Goal: Information Seeking & Learning: Learn about a topic

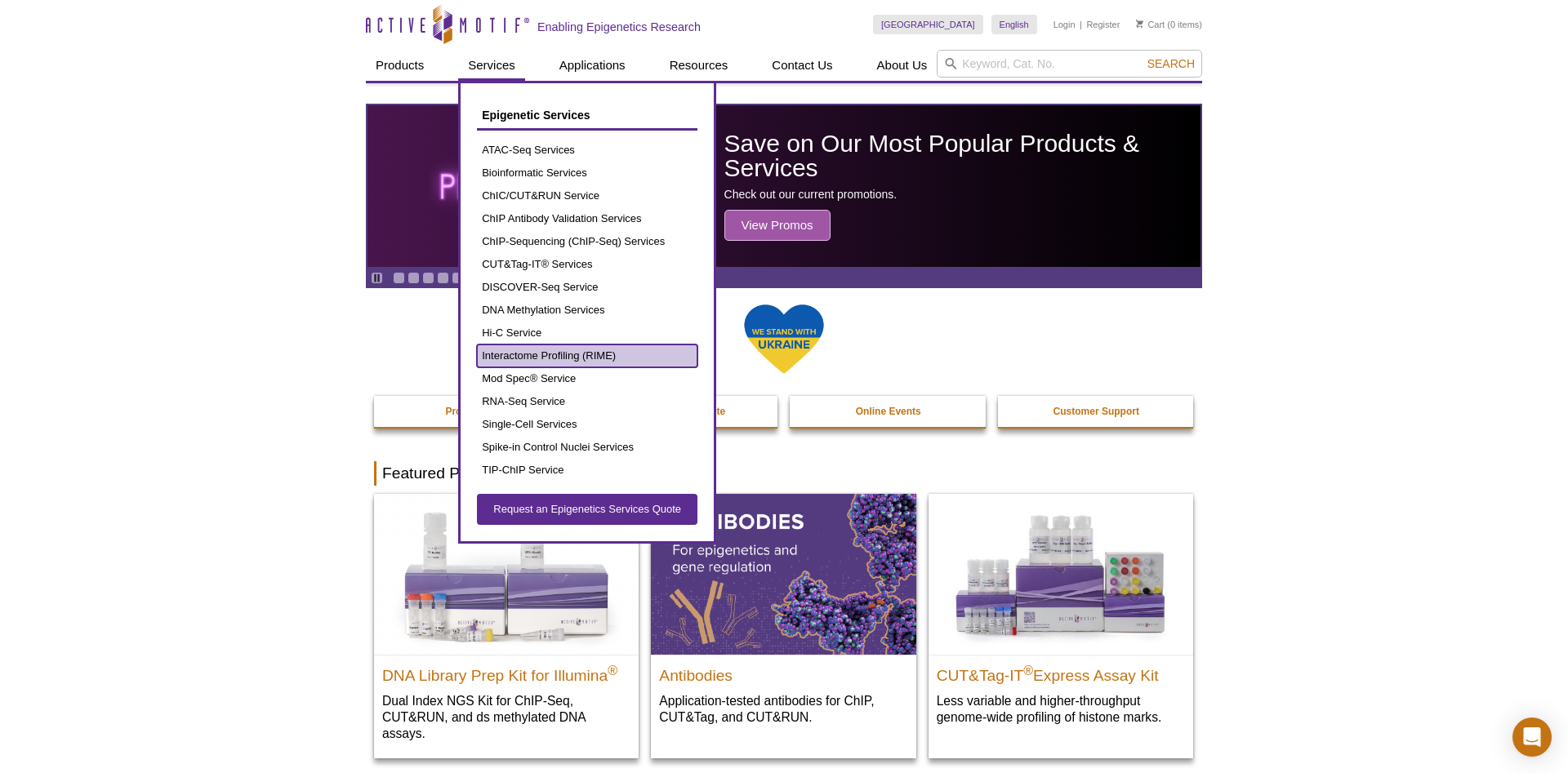
click at [533, 361] on link "Interactome Profiling (RIME)" at bounding box center [587, 355] width 221 height 23
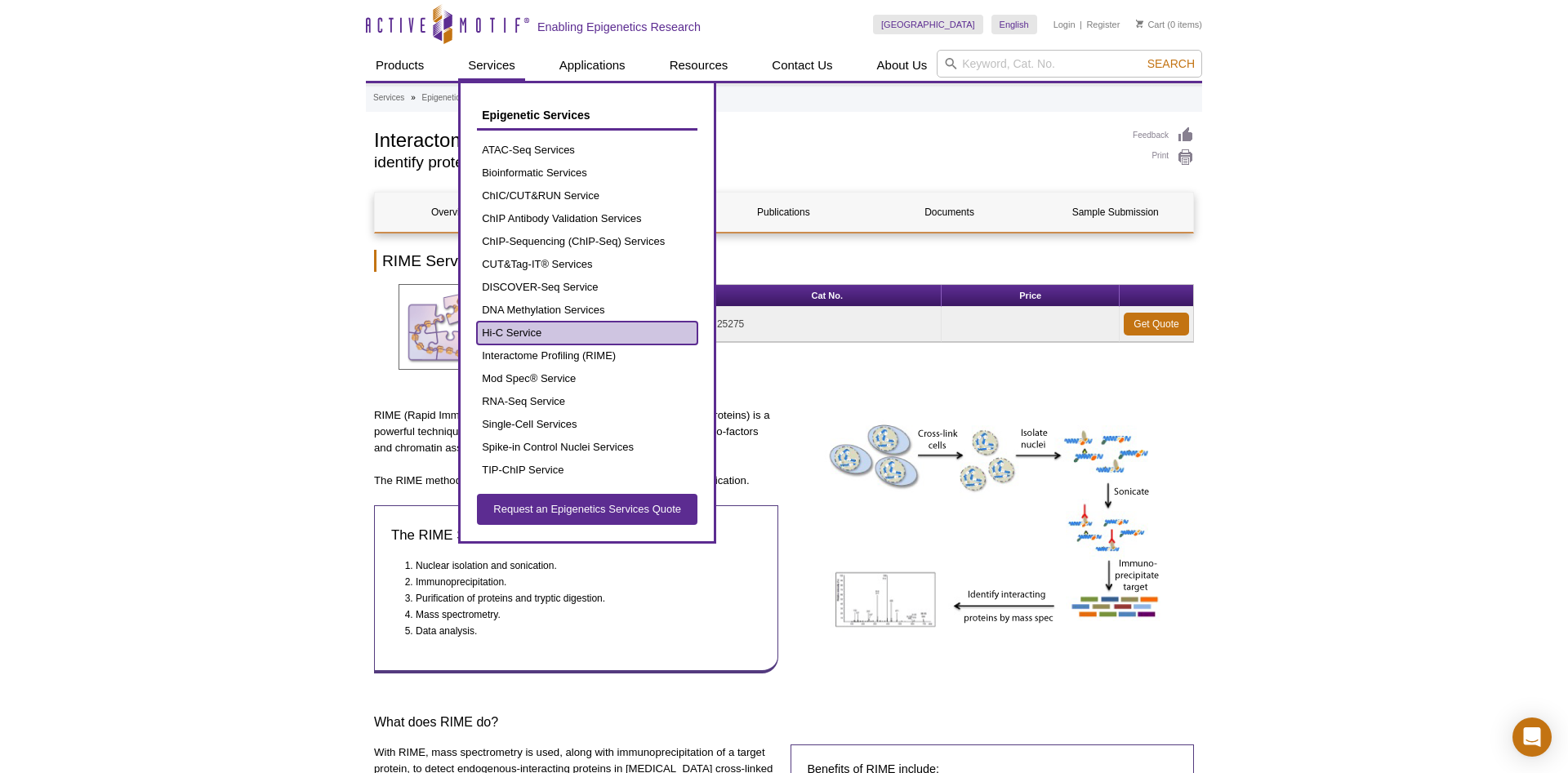
click at [519, 339] on link "Hi-C Service" at bounding box center [587, 333] width 221 height 23
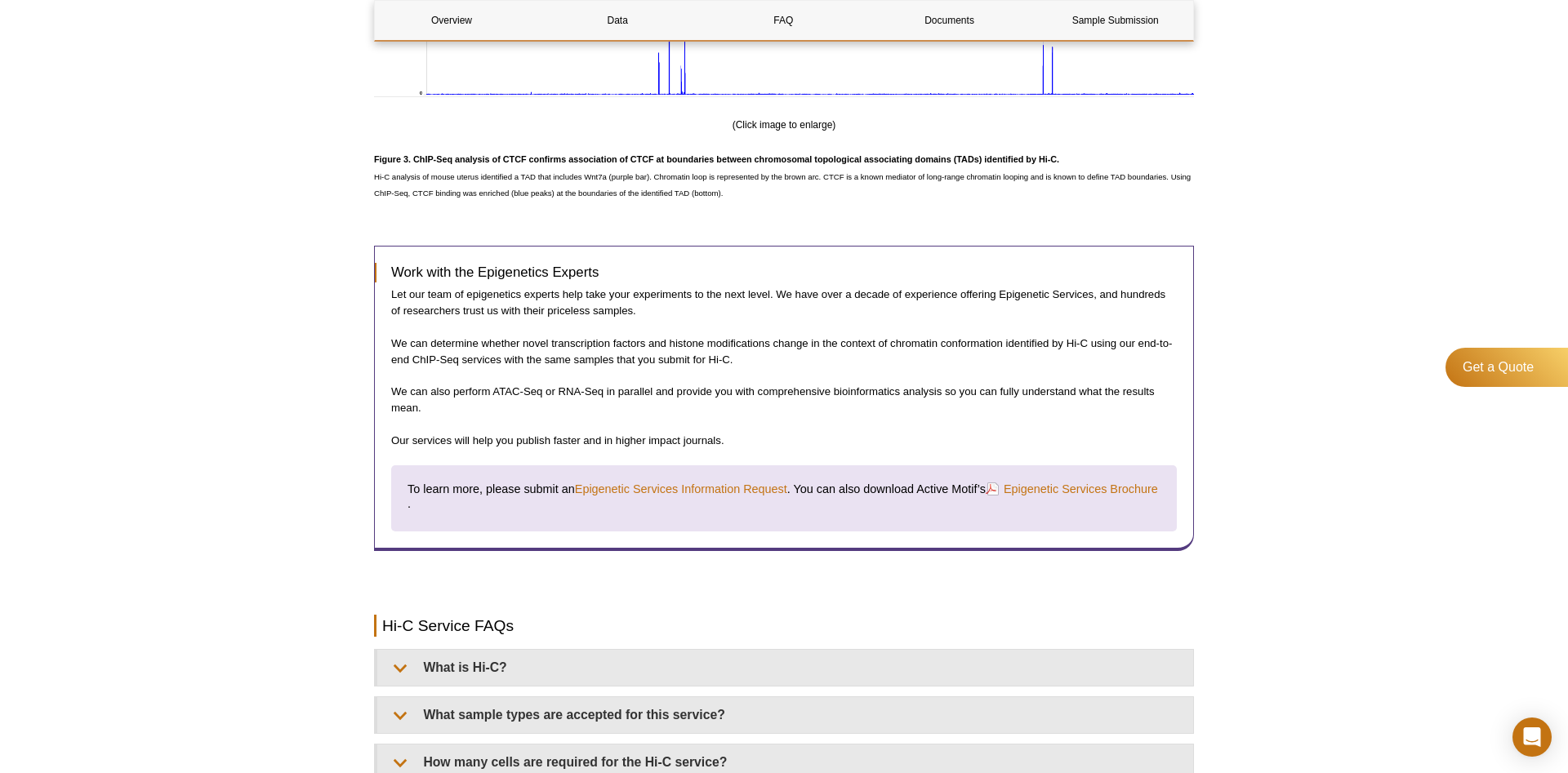
scroll to position [2415, 0]
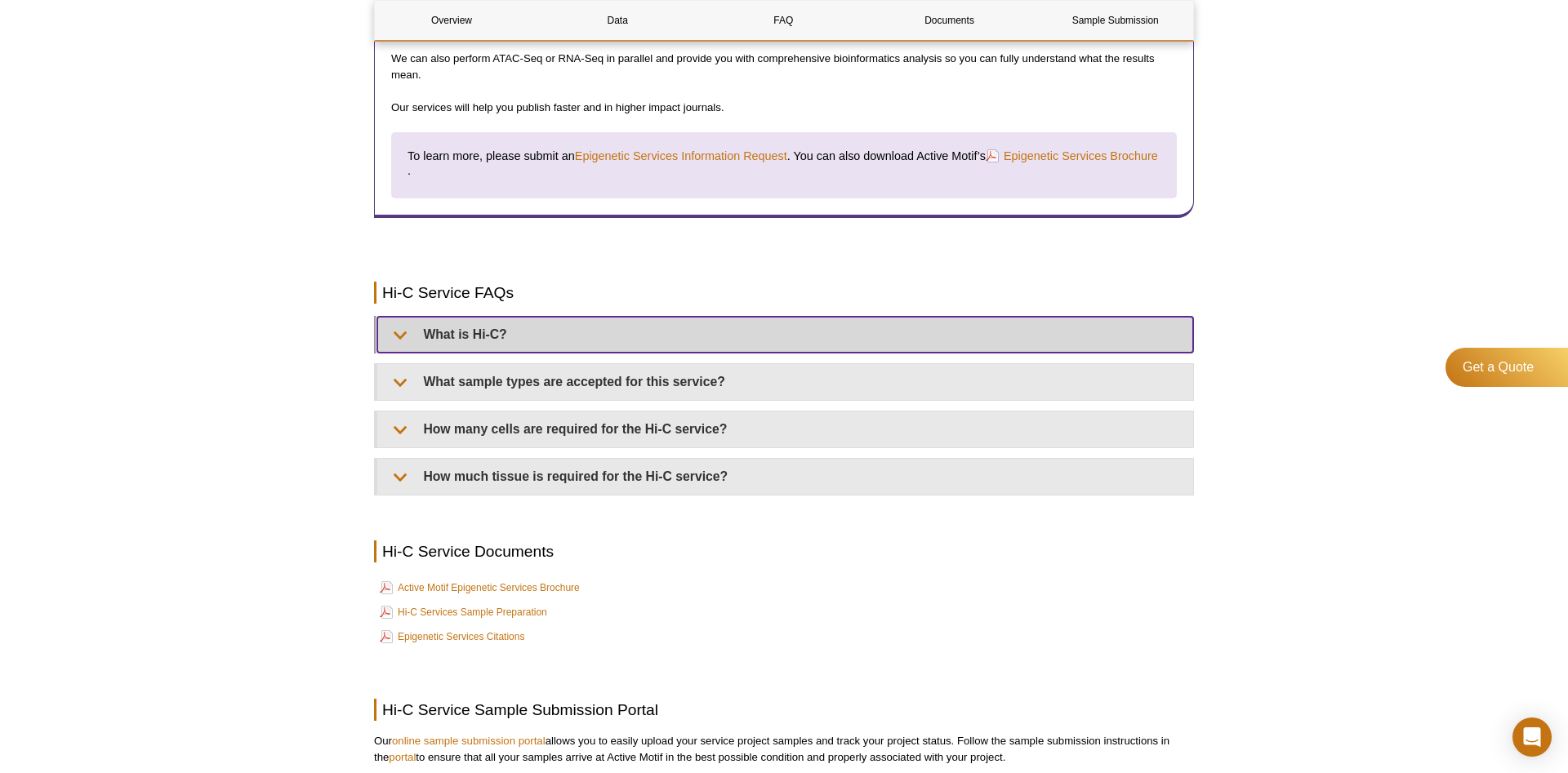
click at [406, 339] on summary "What is Hi-C?" at bounding box center [785, 335] width 816 height 36
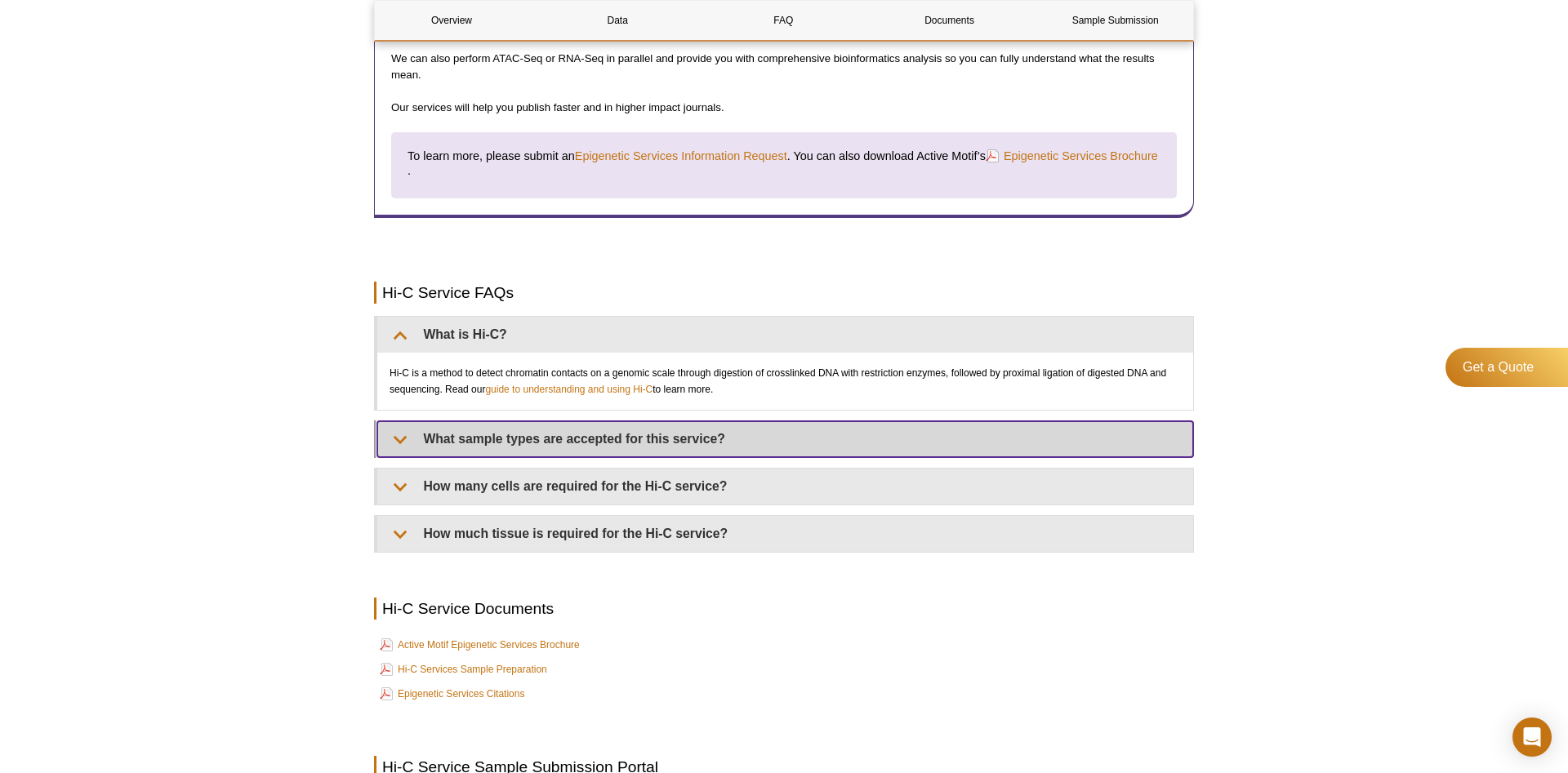
click at [411, 439] on summary "What sample types are accepted for this service?" at bounding box center [785, 439] width 816 height 36
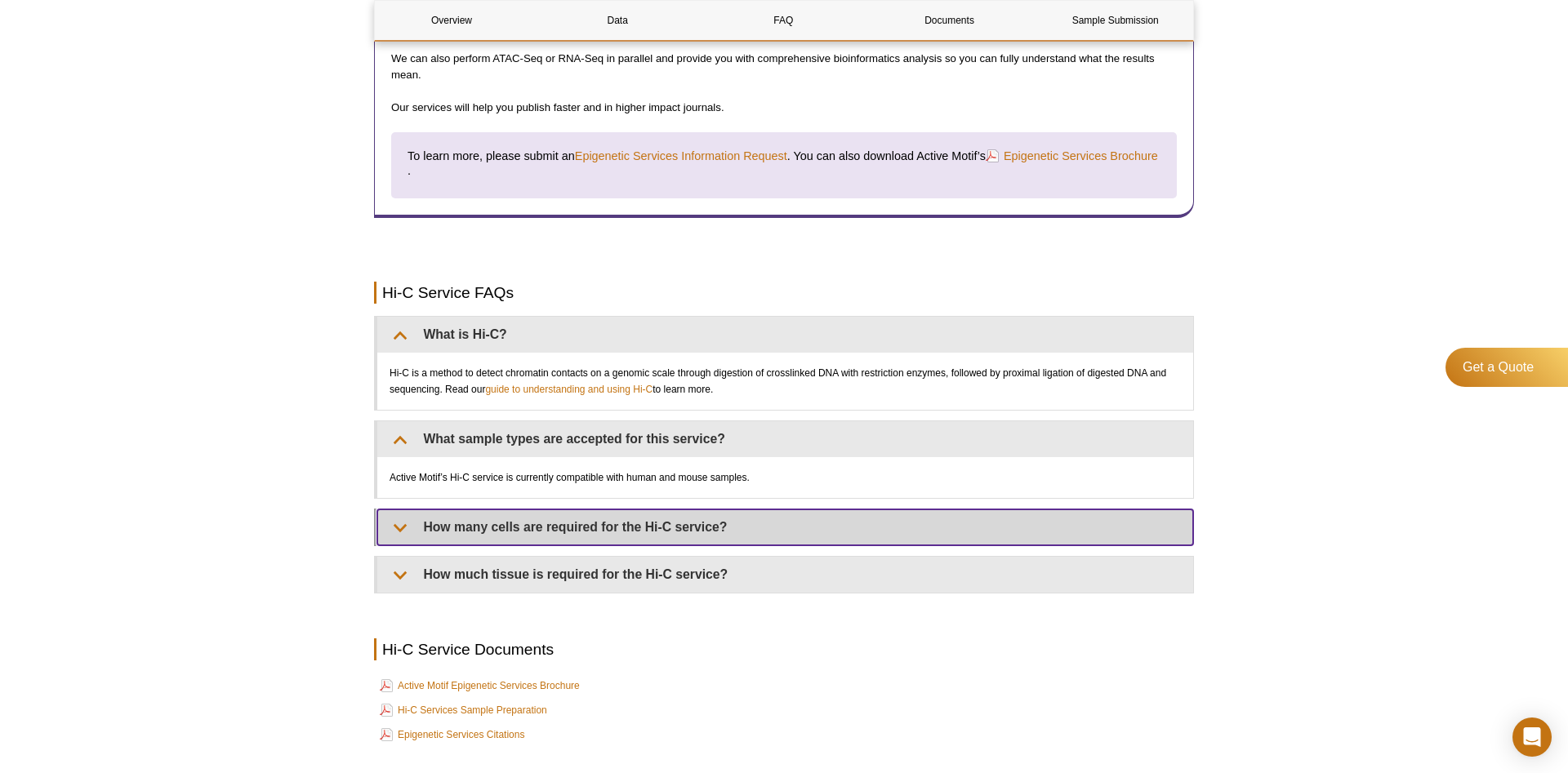
click at [395, 511] on summary "How many cells are required for the Hi-C service?" at bounding box center [785, 527] width 816 height 36
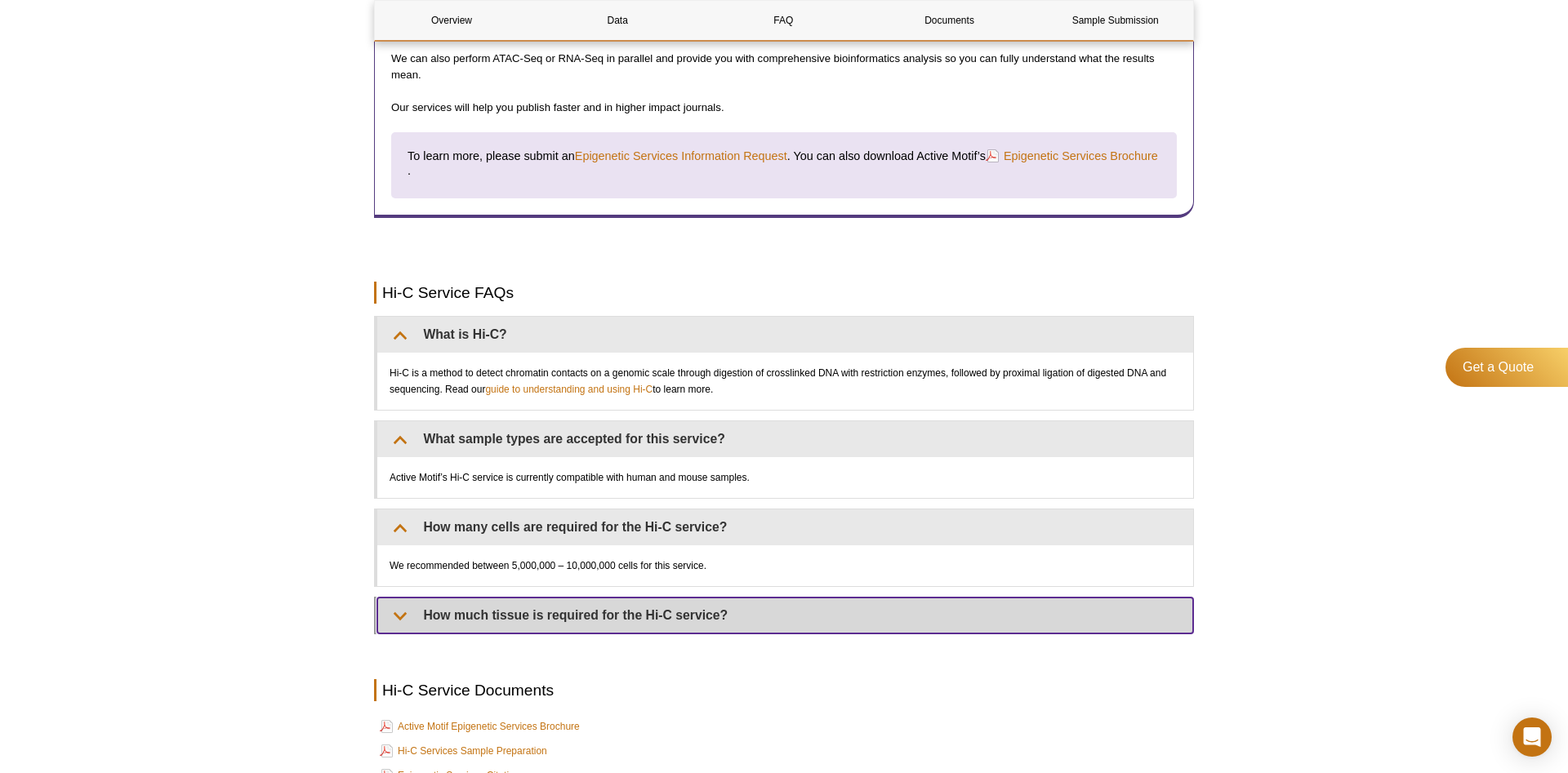
click at [399, 619] on summary "How much tissue is required for the Hi-C service?" at bounding box center [785, 615] width 816 height 36
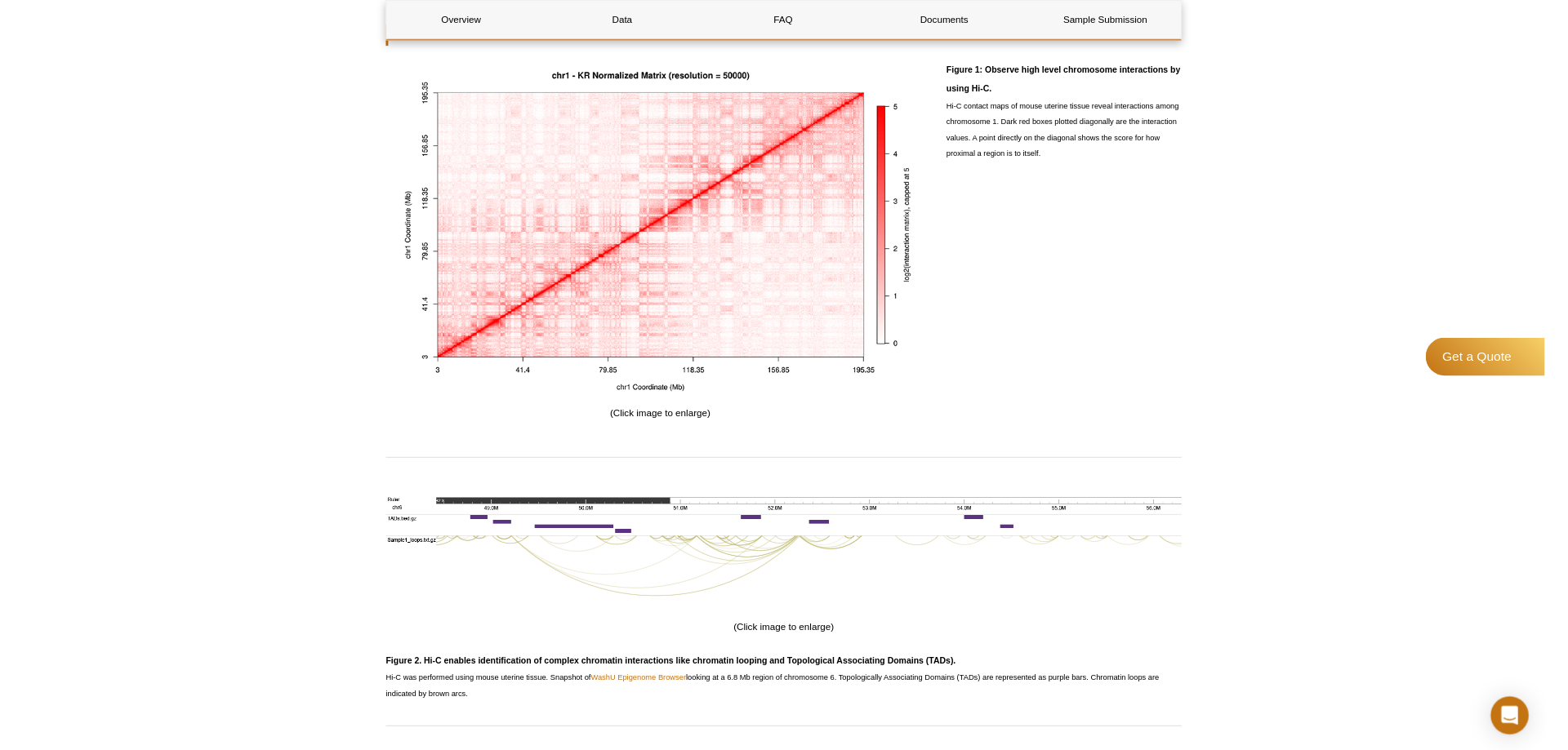
scroll to position [1082, 0]
